Goal: Task Accomplishment & Management: Complete application form

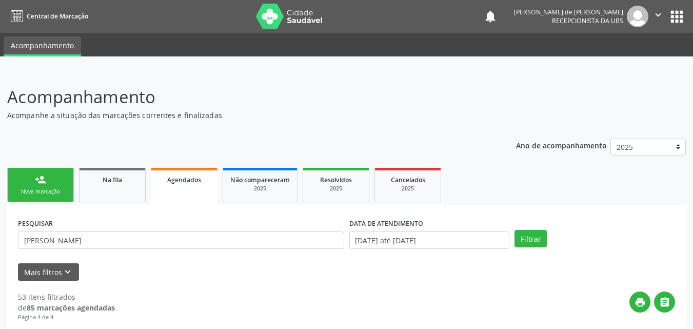
type input "[PERSON_NAME]"
click at [514, 230] on button "Filtrar" at bounding box center [530, 238] width 32 height 17
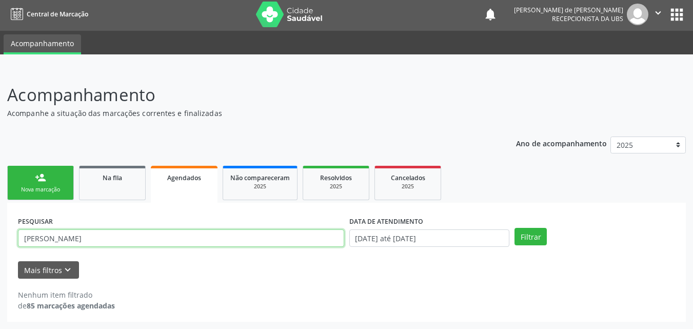
drag, startPoint x: 93, startPoint y: 243, endPoint x: 0, endPoint y: 240, distance: 93.4
click at [0, 240] on div "Acompanhamento Acompanhe a situação das marcações correntes e finalizadas Relat…" at bounding box center [346, 199] width 693 height 260
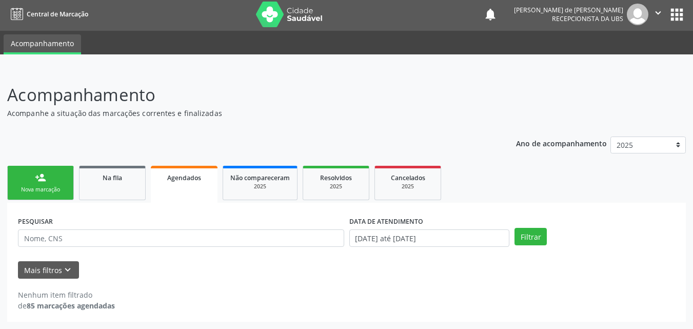
click at [41, 179] on div "person_add" at bounding box center [40, 177] width 11 height 11
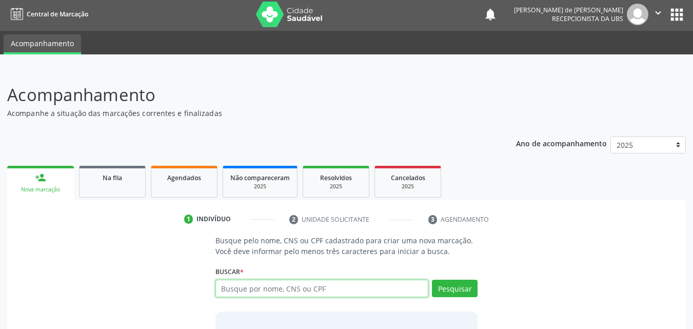
click at [242, 293] on input "text" at bounding box center [321, 288] width 213 height 17
type input "700005093005503"
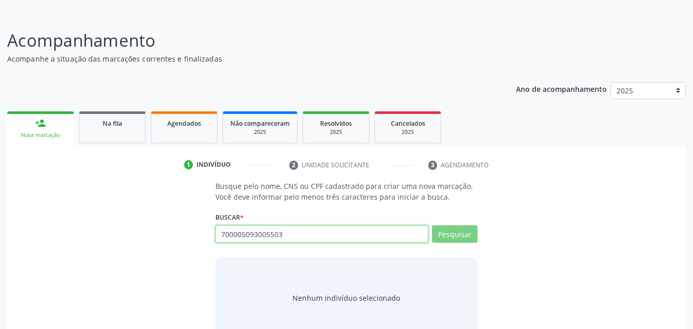
scroll to position [81, 0]
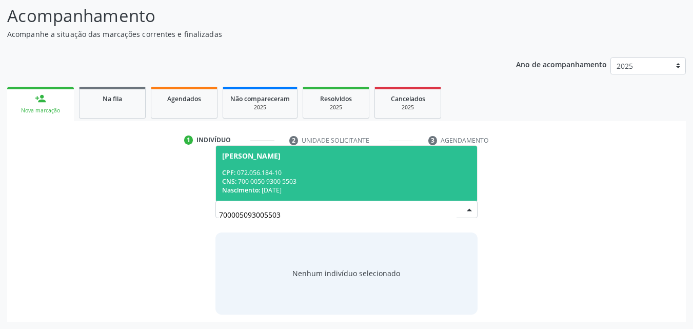
click at [313, 187] on div "Nascimento: [DATE]" at bounding box center [346, 190] width 249 height 9
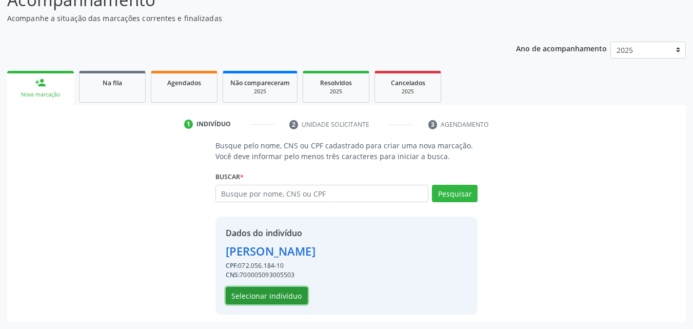
click at [272, 298] on button "Selecionar indivíduo" at bounding box center [267, 295] width 82 height 17
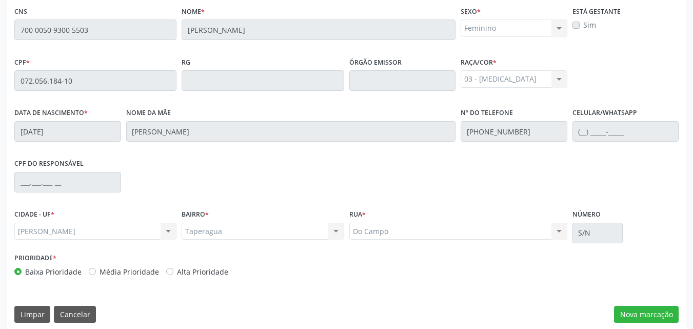
scroll to position [271, 0]
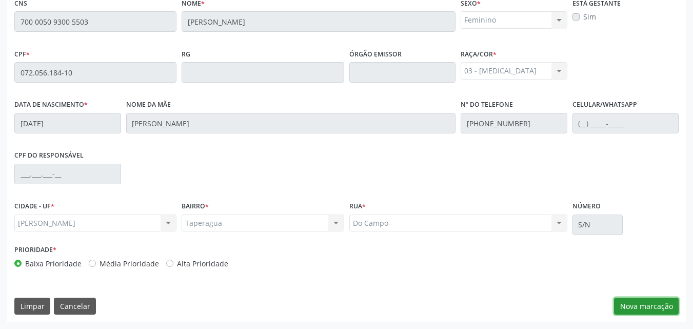
click at [642, 306] on button "Nova marcação" at bounding box center [646, 305] width 65 height 17
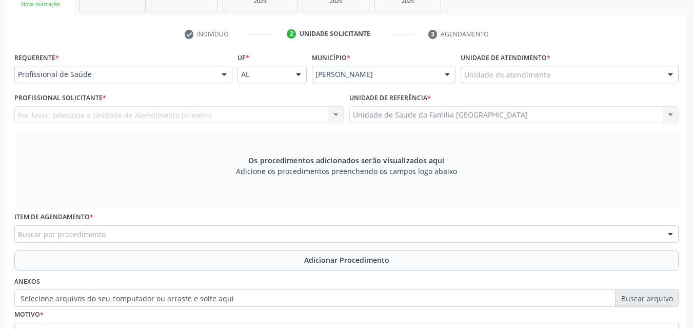
scroll to position [0, 0]
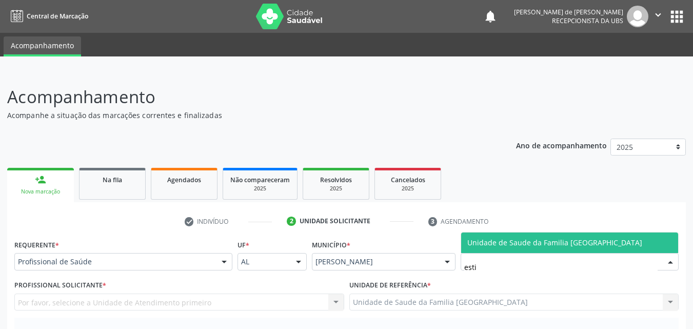
type input "estiv"
click at [467, 242] on span "Unidade de Saude da Familia [GEOGRAPHIC_DATA]" at bounding box center [554, 242] width 175 height 10
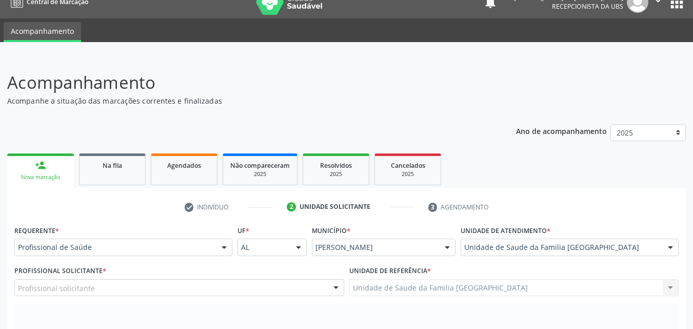
scroll to position [240, 0]
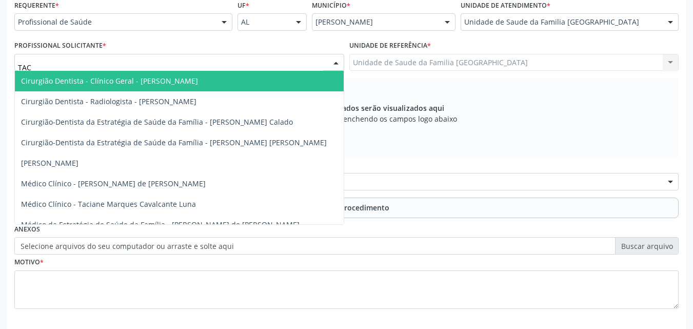
type input "TACI"
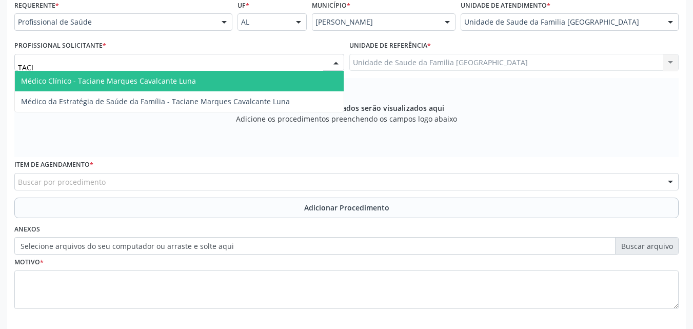
click at [83, 76] on span "Médico Clínico - Taciane Marques Cavalcante Luna" at bounding box center [108, 81] width 175 height 10
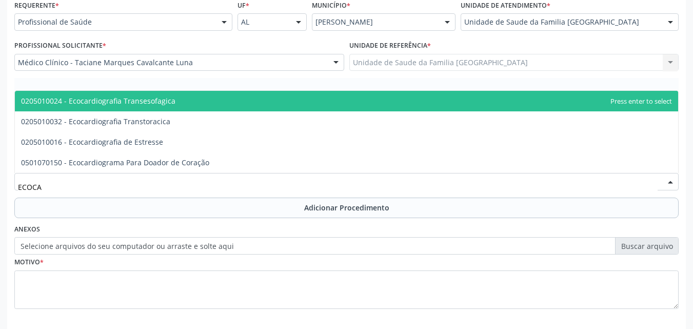
type input "ECOCAR"
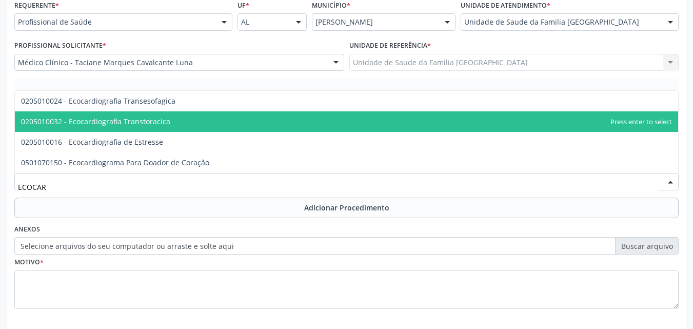
click at [113, 126] on span "0205010032 - Ecocardiografia Transtoracica" at bounding box center [95, 121] width 149 height 10
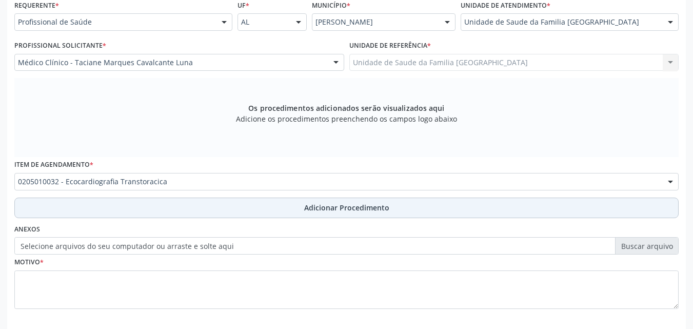
click at [114, 200] on button "Adicionar Procedimento" at bounding box center [346, 207] width 664 height 21
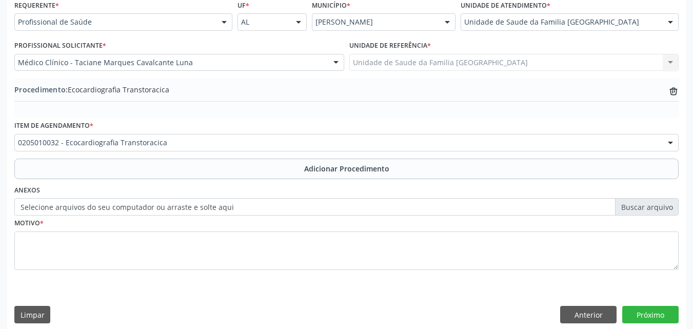
click at [107, 206] on label "Selecione arquivos do seu computador ou arraste e solte aqui" at bounding box center [346, 206] width 664 height 17
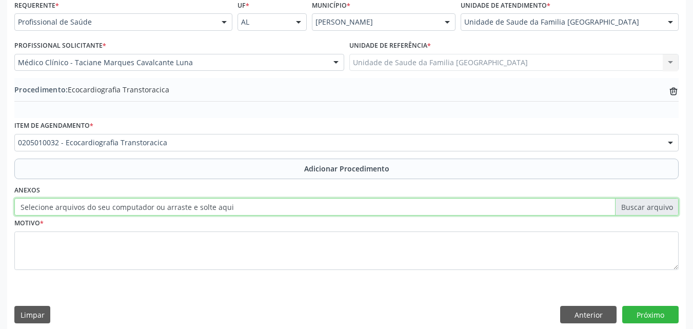
click at [107, 206] on input "Selecione arquivos do seu computador ou arraste e solte aqui" at bounding box center [346, 206] width 664 height 17
type input "C:\fakepath\1.jpg"
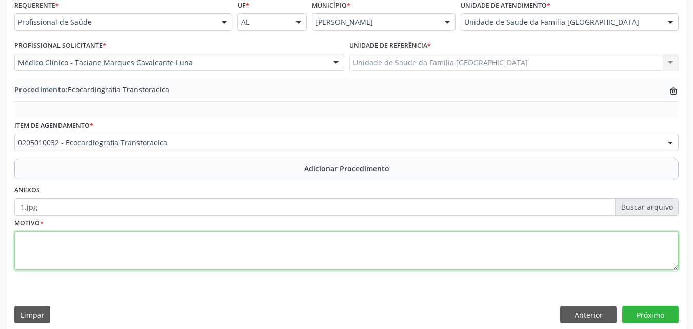
click at [204, 243] on textarea at bounding box center [346, 250] width 664 height 39
type textarea "a"
type textarea "AVALIAÇÃO CLÍNICA."
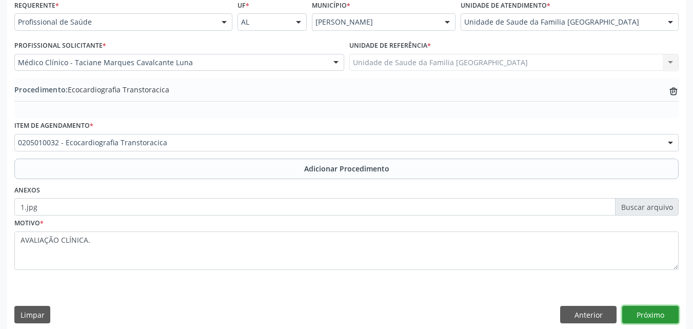
click at [656, 314] on button "Próximo" at bounding box center [650, 314] width 56 height 17
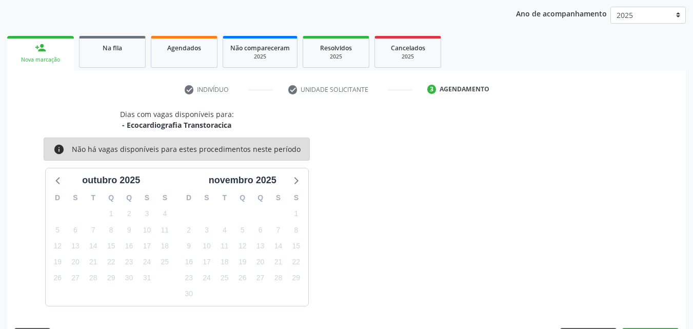
scroll to position [162, 0]
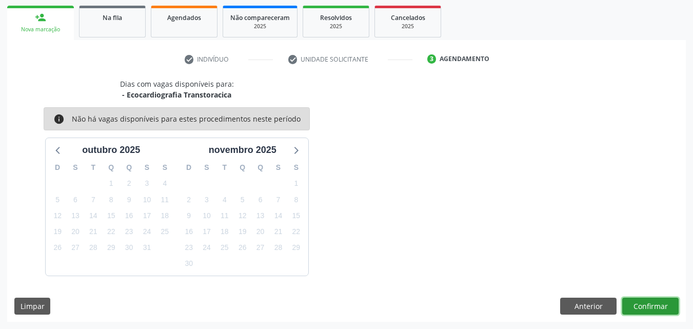
click at [658, 311] on button "Confirmar" at bounding box center [650, 305] width 56 height 17
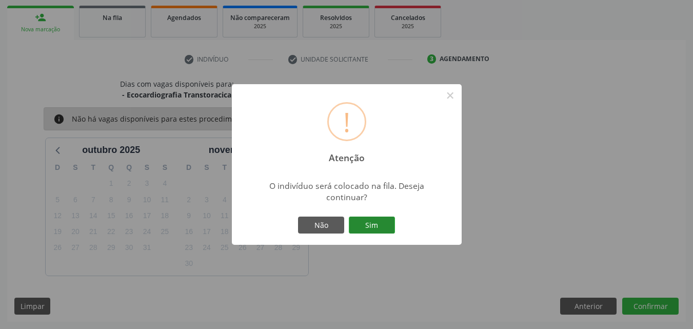
click at [388, 225] on button "Sim" at bounding box center [372, 224] width 46 height 17
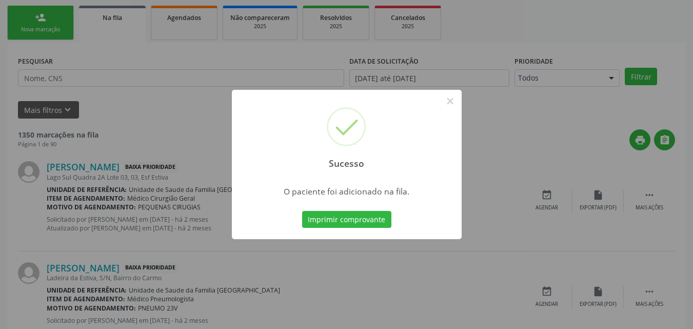
scroll to position [24, 0]
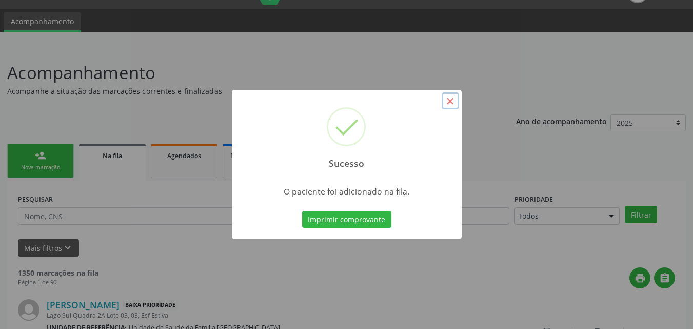
click at [448, 104] on button "×" at bounding box center [450, 100] width 17 height 17
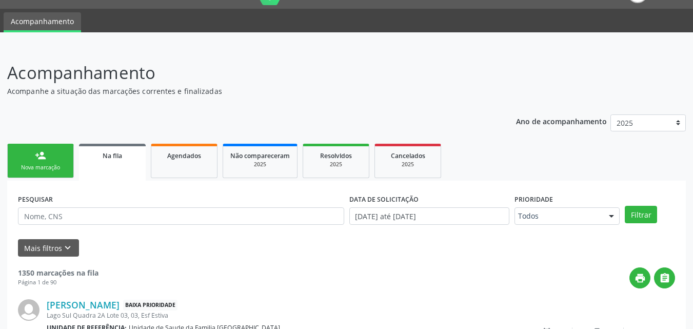
click at [37, 167] on div "Nova marcação" at bounding box center [40, 168] width 51 height 8
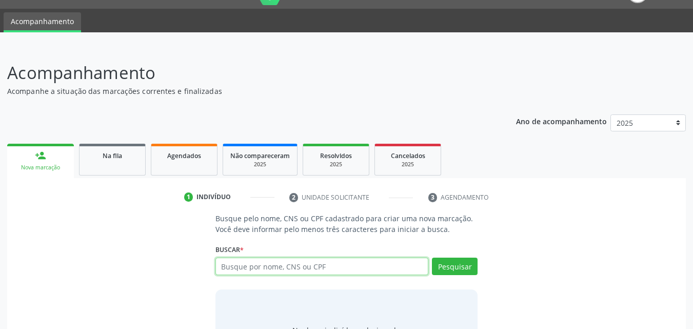
click at [268, 264] on input "text" at bounding box center [321, 265] width 213 height 17
type input "700502729165053"
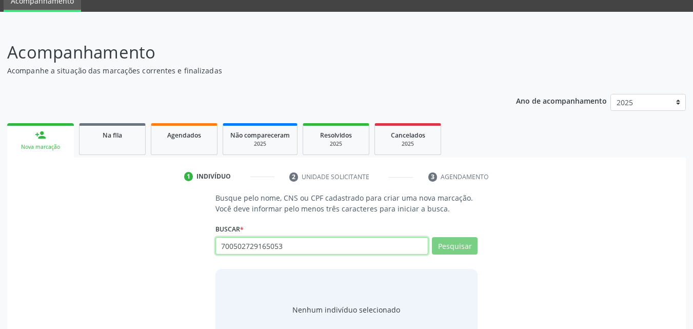
scroll to position [81, 0]
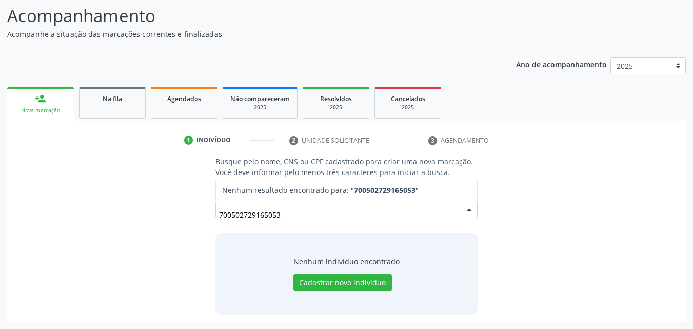
drag, startPoint x: 300, startPoint y: 215, endPoint x: 169, endPoint y: 207, distance: 131.5
click at [172, 207] on div "Busque pelo nome, CNS ou CPF cadastrado para criar uma nova marcação. Você deve…" at bounding box center [346, 235] width 664 height 158
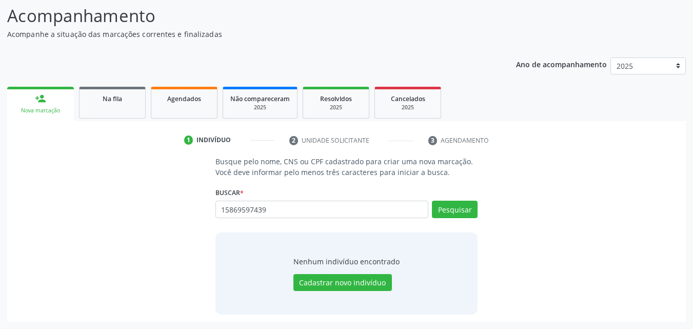
type input "15869597439"
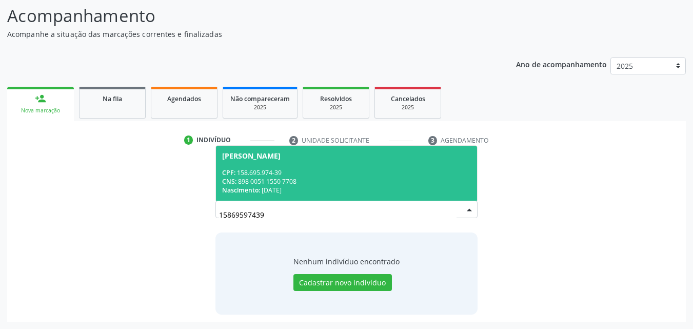
click at [283, 178] on div "CNS: 898 0051 1550 7708" at bounding box center [346, 181] width 249 height 9
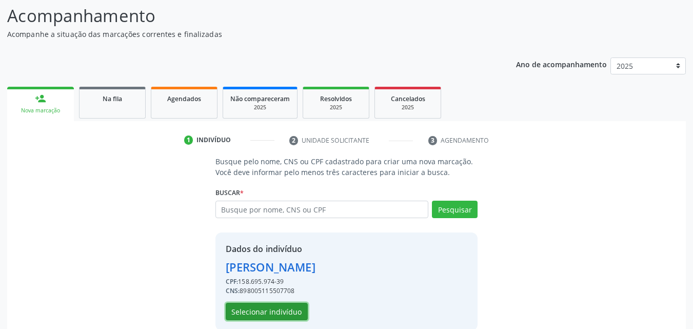
click at [294, 308] on button "Selecionar indivíduo" at bounding box center [267, 311] width 82 height 17
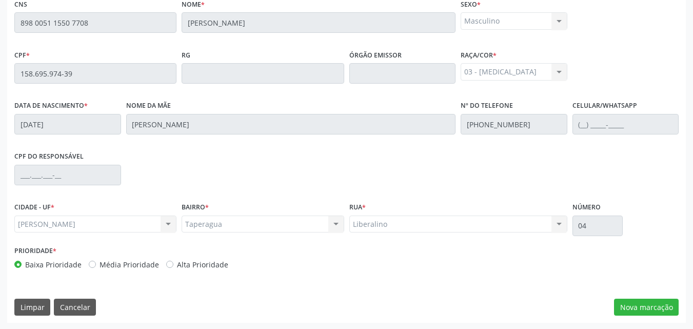
scroll to position [271, 0]
click at [629, 303] on button "Nova marcação" at bounding box center [646, 305] width 65 height 17
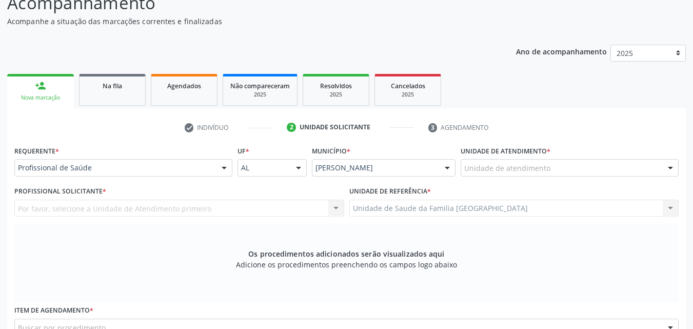
scroll to position [32, 0]
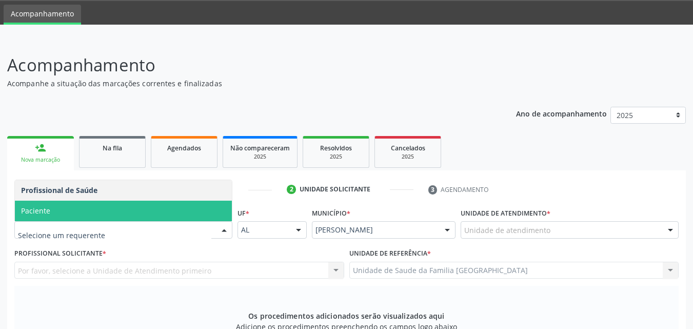
click at [98, 217] on span "Paciente" at bounding box center [123, 211] width 217 height 21
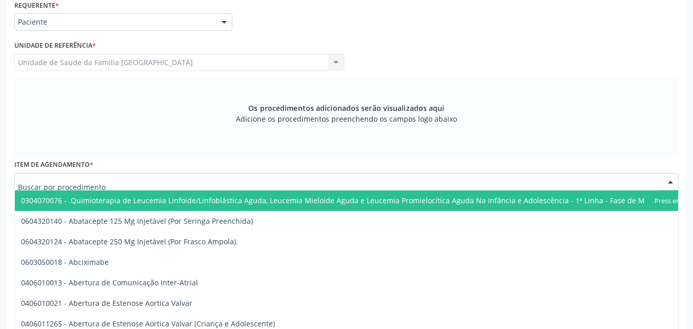
scroll to position [0, 0]
